Goal: Task Accomplishment & Management: Complete application form

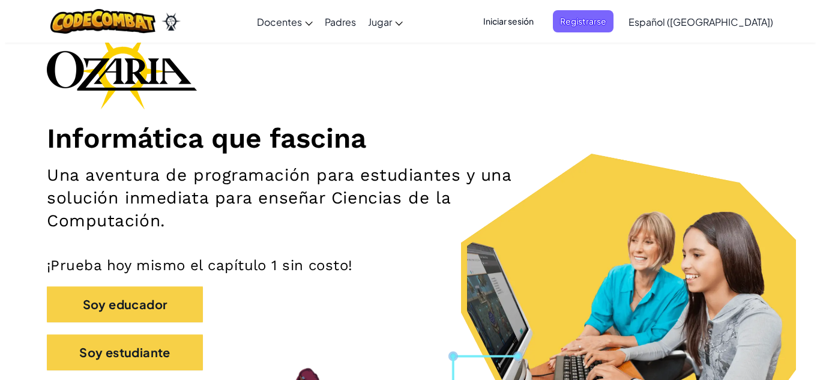
scroll to position [96, 0]
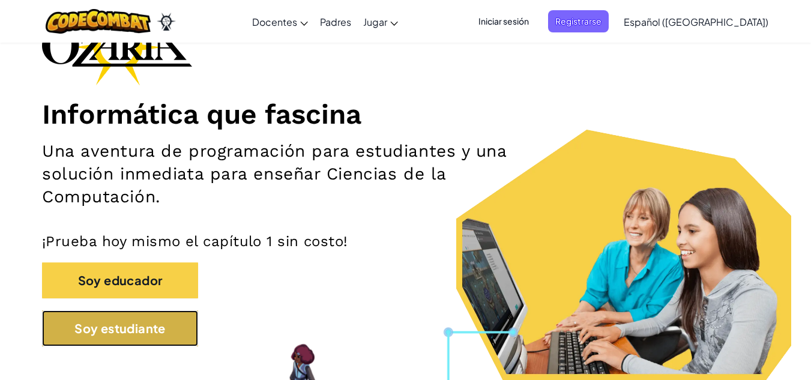
click at [133, 315] on button "Soy estudiante" at bounding box center [120, 328] width 156 height 36
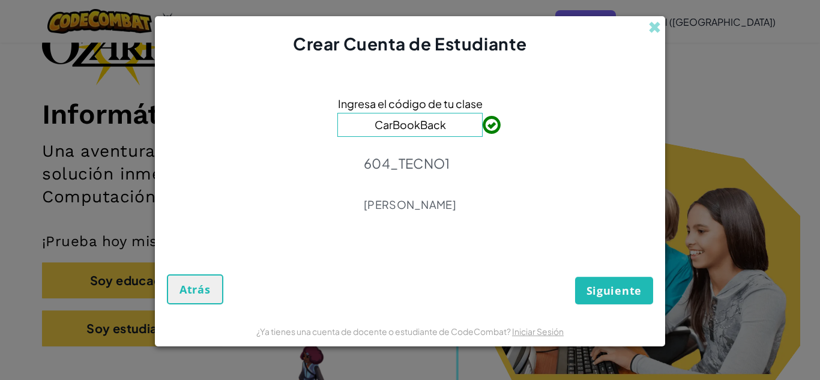
type input "CarBookBack"
click at [608, 288] on span "Siguiente" at bounding box center [614, 290] width 55 height 14
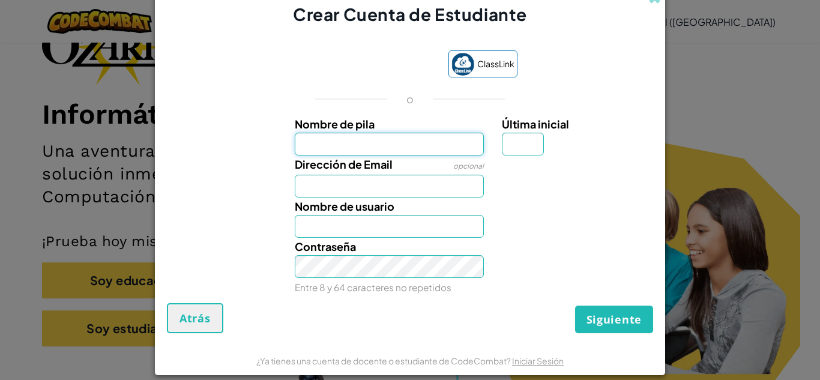
click at [396, 141] on input "Nombre de pila" at bounding box center [390, 144] width 190 height 23
type input "Ambar"
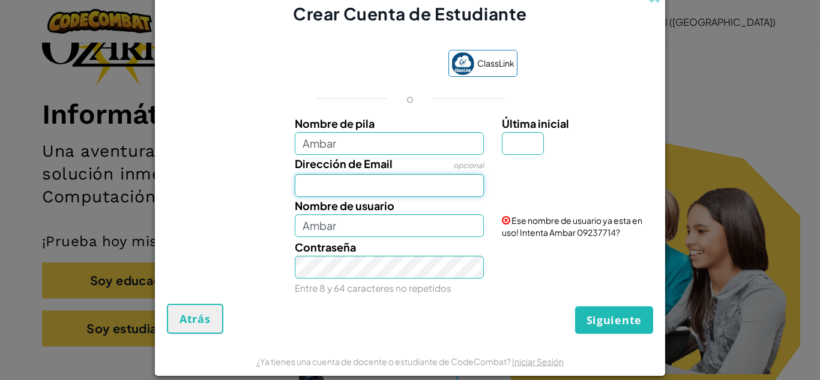
click at [355, 176] on input "Dirección de Email" at bounding box center [390, 185] width 190 height 23
click at [387, 189] on input "Dirección de Email" at bounding box center [390, 185] width 190 height 23
drag, startPoint x: 419, startPoint y: 186, endPoint x: 413, endPoint y: 213, distance: 27.7
click at [418, 187] on input "Al07183478@" at bounding box center [390, 185] width 190 height 23
click at [376, 185] on input "Al07183478@" at bounding box center [390, 185] width 190 height 23
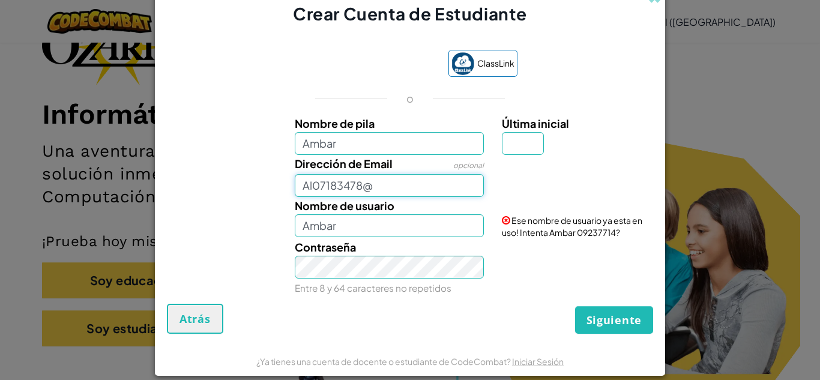
click at [374, 186] on input "Al07183478@" at bounding box center [390, 185] width 190 height 23
type input "[EMAIL_ADDRESS][DOMAIN_NAME]"
click at [370, 143] on input "Ambar" at bounding box center [390, 143] width 190 height 23
click at [507, 151] on input "Última inicial" at bounding box center [523, 143] width 42 height 23
type input "n"
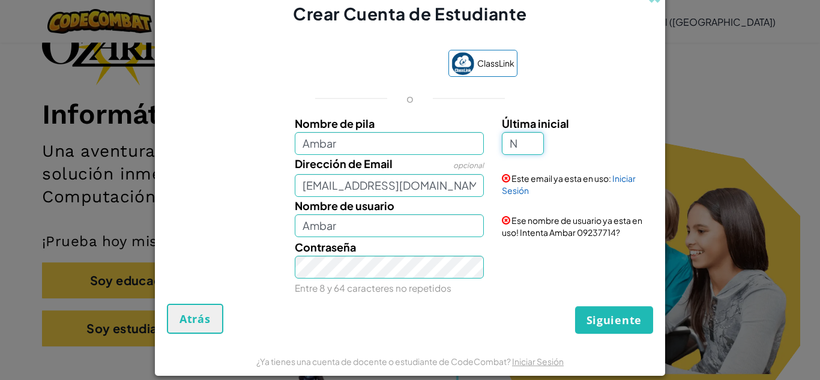
type input "N"
type input "Ambar N"
click at [606, 313] on span "Siguiente" at bounding box center [614, 320] width 55 height 14
click at [617, 179] on link "Iniciar Sesión" at bounding box center [569, 184] width 134 height 23
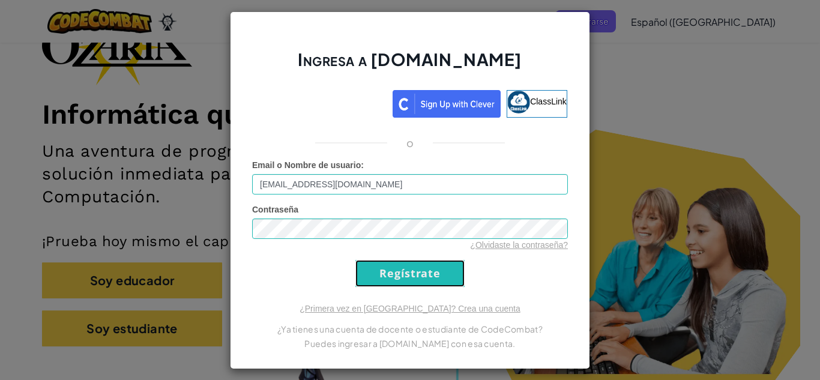
click at [408, 277] on input "Regístrate" at bounding box center [409, 273] width 109 height 27
